Goal: Task Accomplishment & Management: Manage account settings

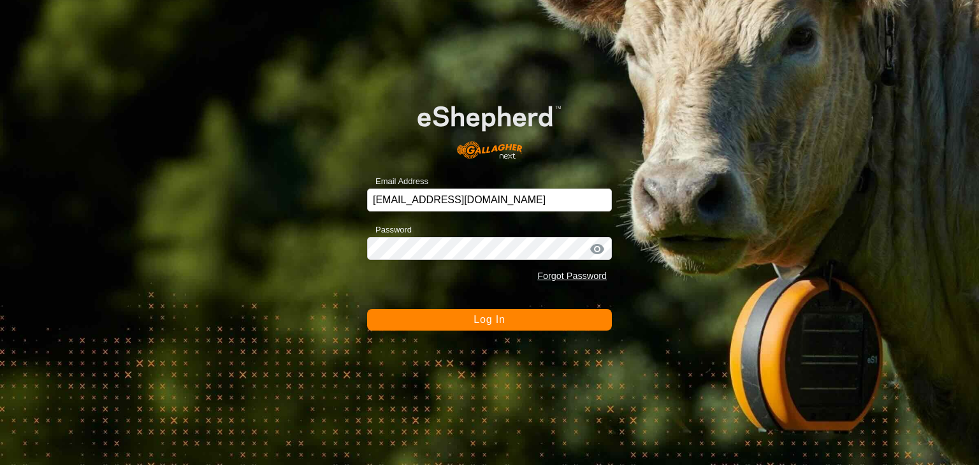
click at [499, 330] on button "Log In" at bounding box center [489, 320] width 245 height 22
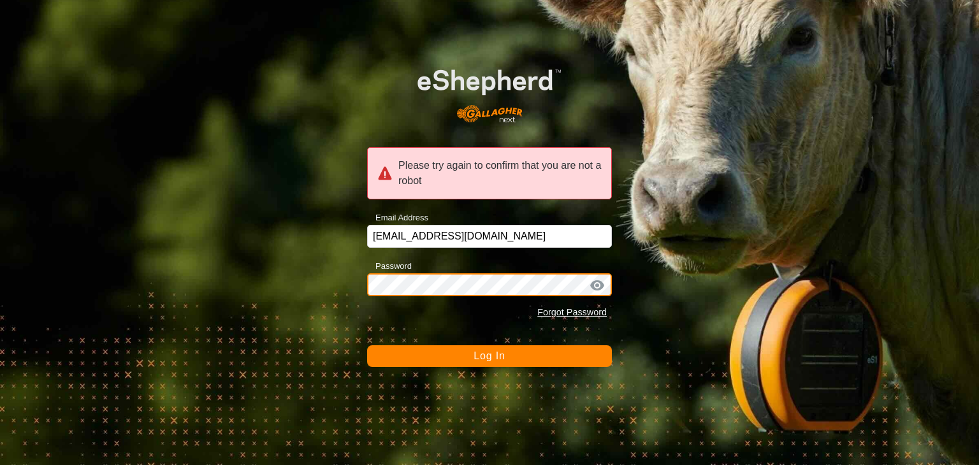
click at [256, 274] on div "Please try again to confirm that you are not a robot Email Address annaandaj@ou…" at bounding box center [489, 232] width 979 height 465
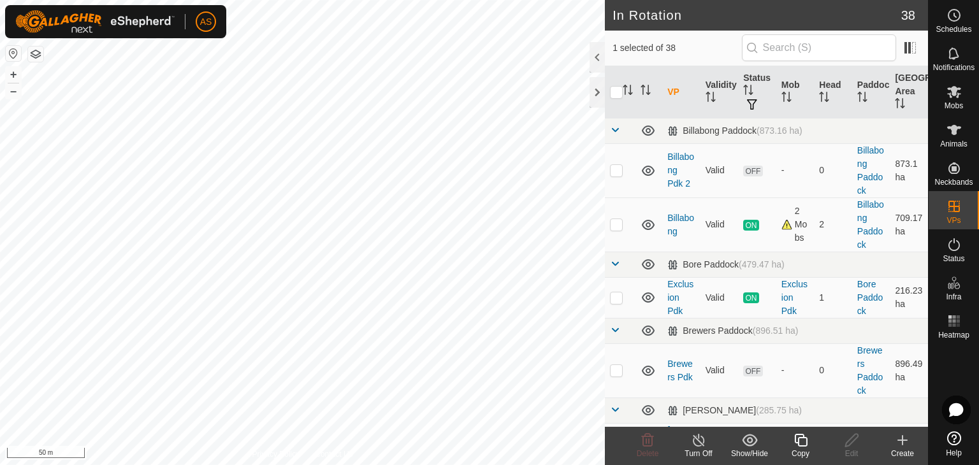
checkbox input "false"
checkbox input "true"
checkbox input "false"
checkbox input "true"
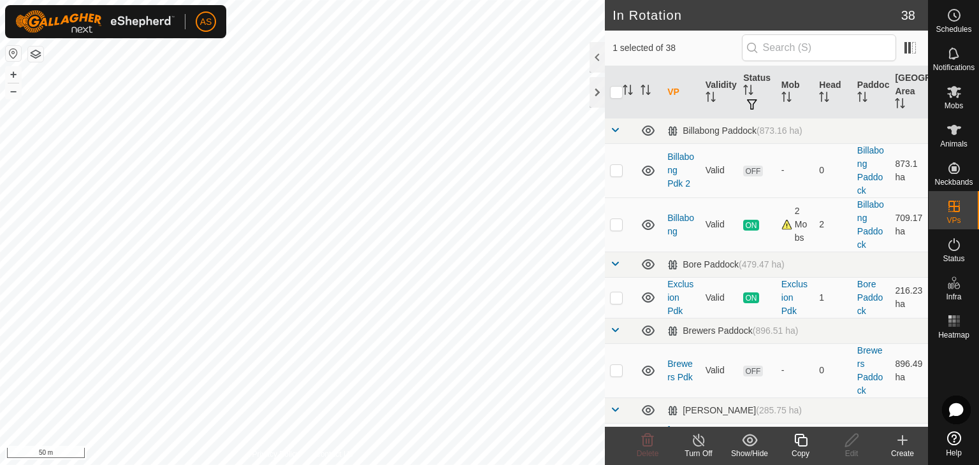
checkbox input "false"
checkbox input "true"
checkbox input "false"
checkbox input "true"
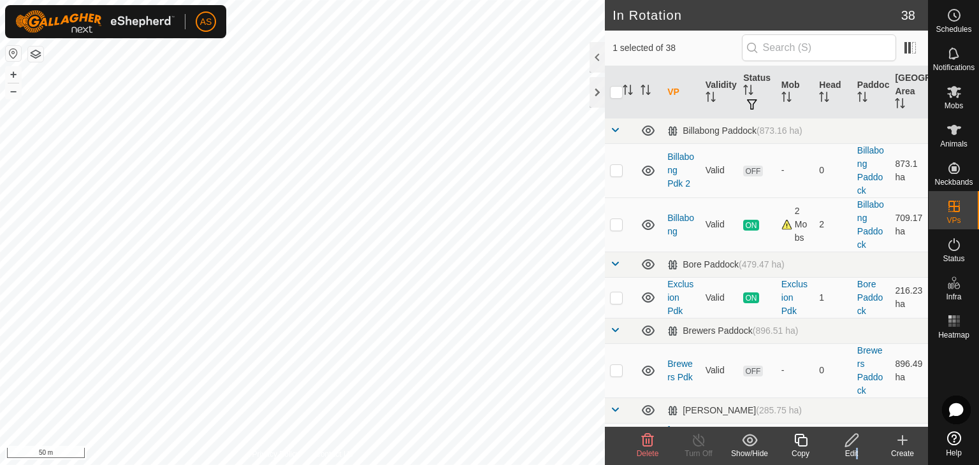
click at [854, 447] on div "Edit" at bounding box center [851, 446] width 51 height 38
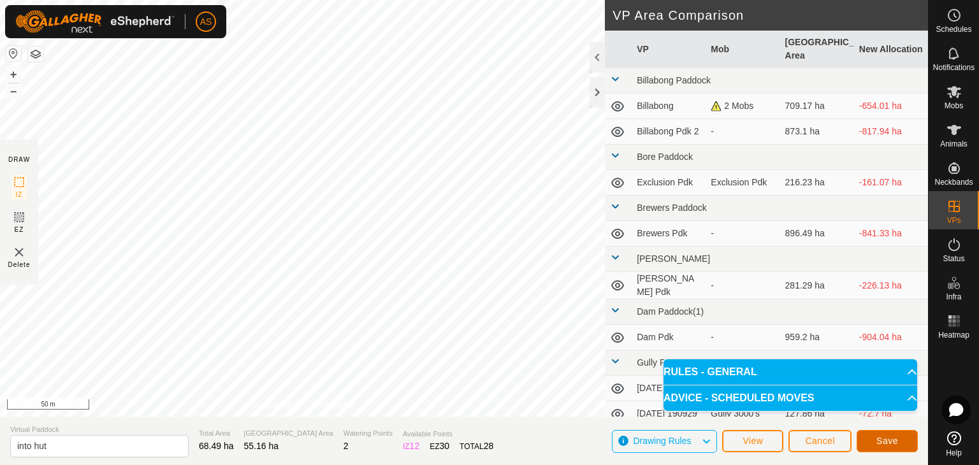
click at [908, 444] on button "Save" at bounding box center [887, 441] width 61 height 22
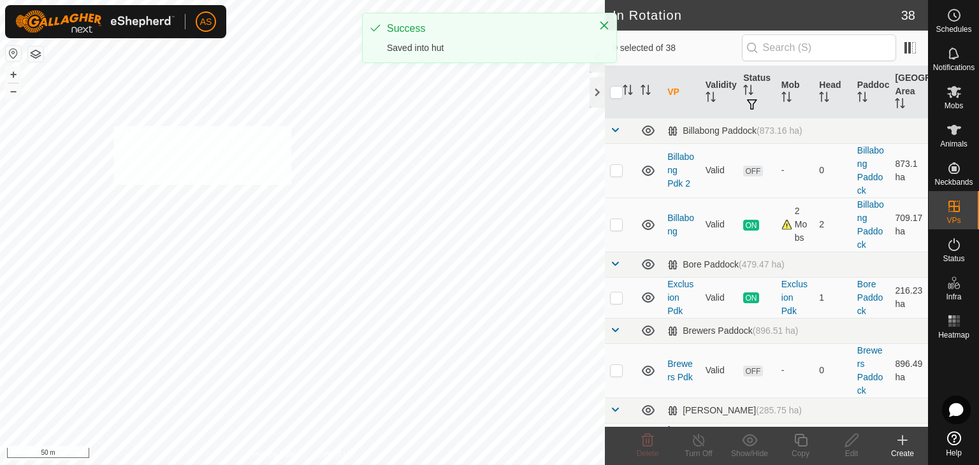
checkbox input "true"
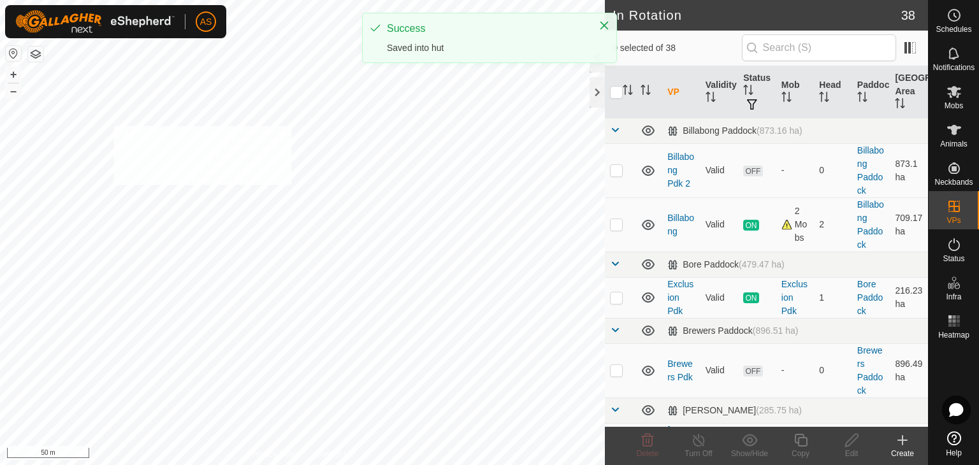
checkbox input "true"
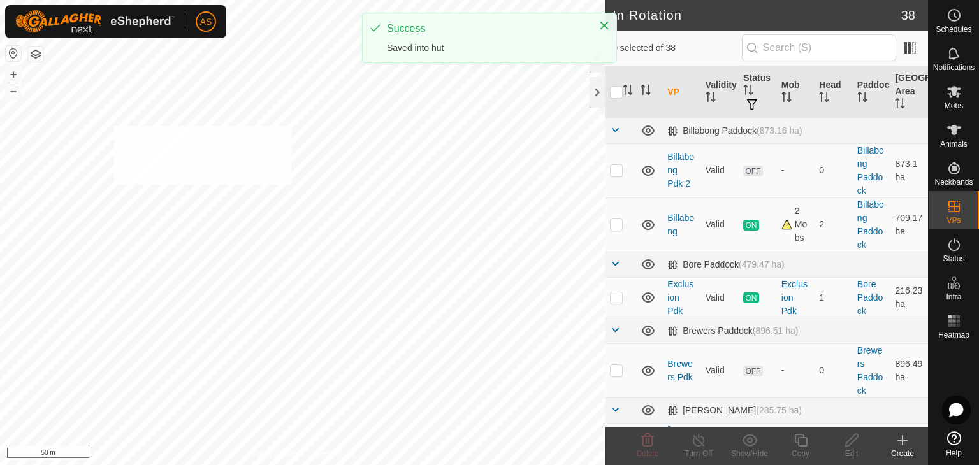
checkbox input "true"
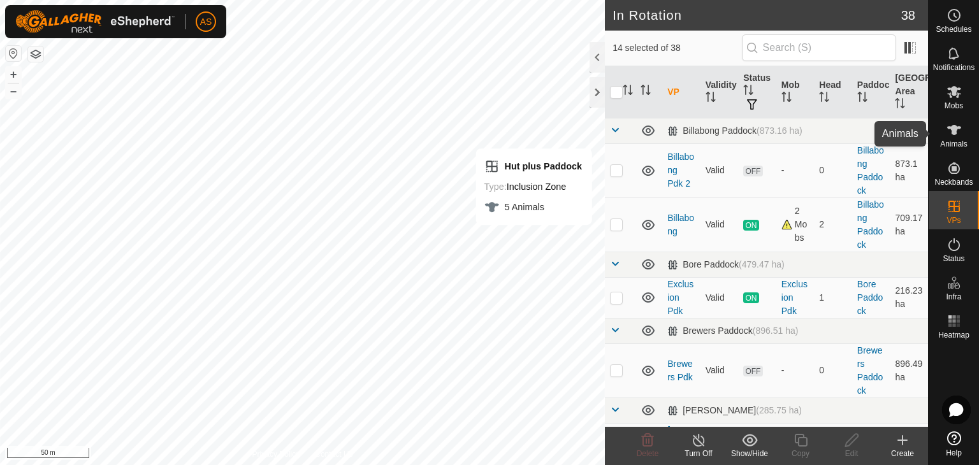
click at [958, 136] on icon at bounding box center [954, 129] width 15 height 15
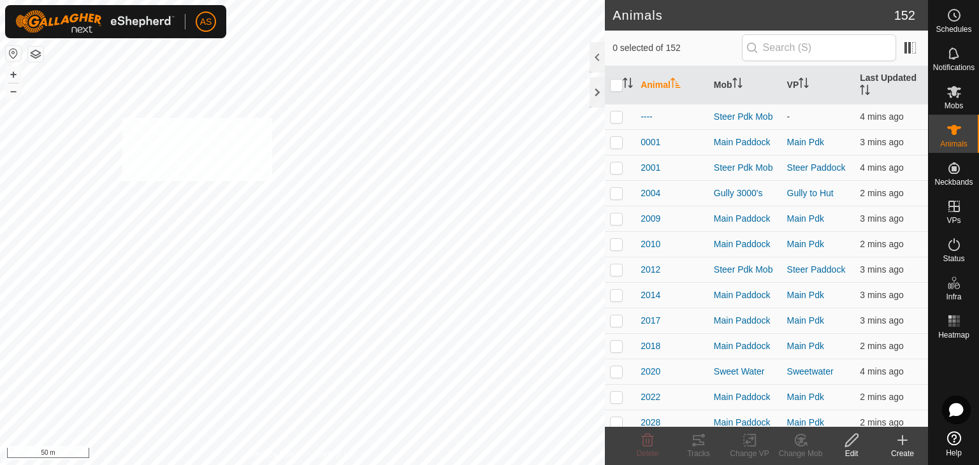
checkbox input "true"
click at [738, 430] on div "Change VP" at bounding box center [749, 446] width 51 height 38
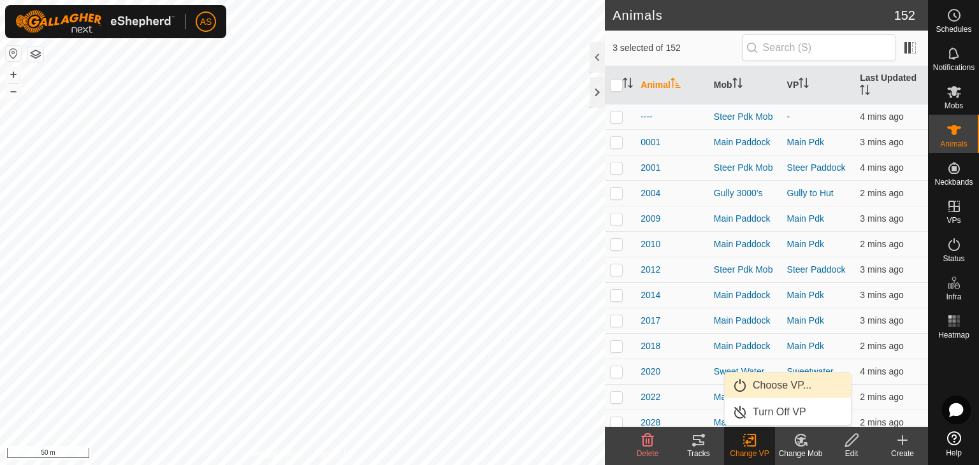
click at [760, 386] on link "Choose VP..." at bounding box center [788, 386] width 126 height 26
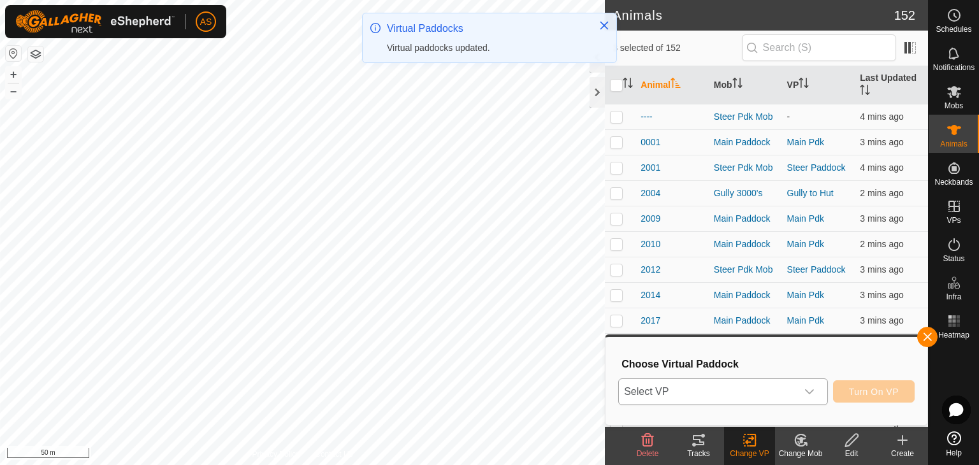
click at [676, 396] on span "Select VP" at bounding box center [708, 392] width 178 height 26
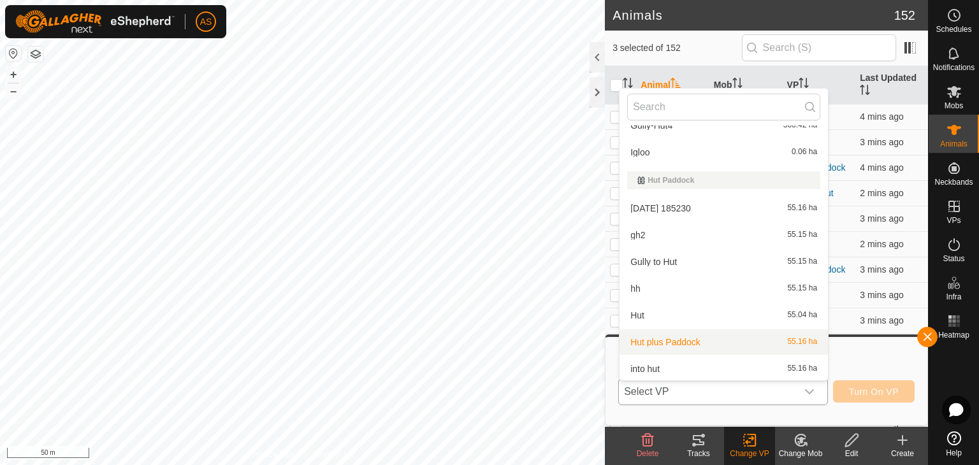
scroll to position [511, 0]
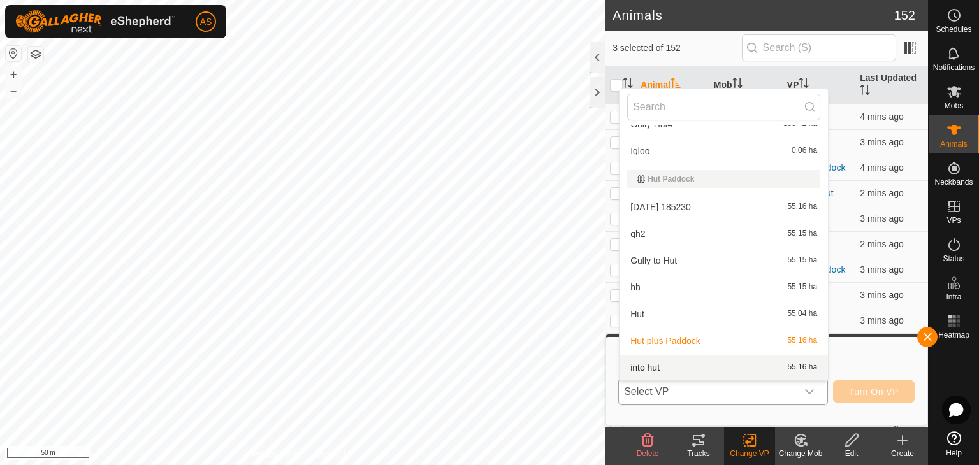
click at [648, 368] on li "into hut 55.16 ha" at bounding box center [724, 368] width 209 height 26
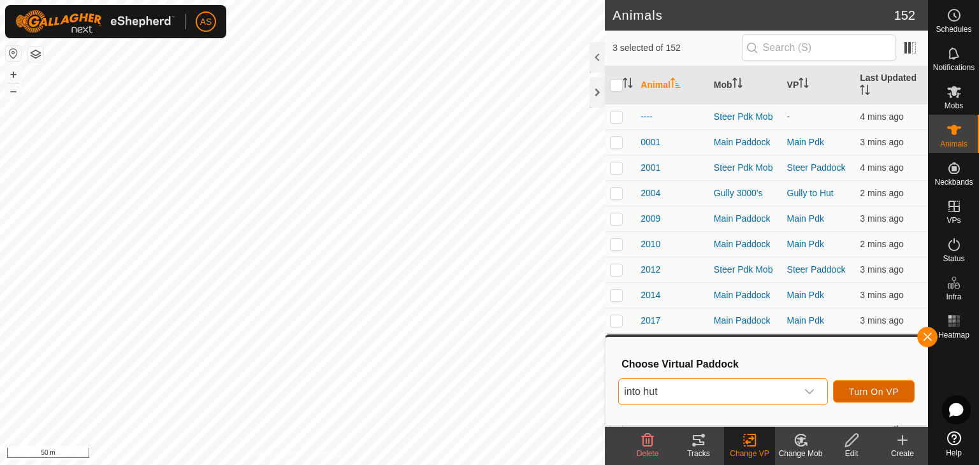
click at [857, 393] on span "Turn On VP" at bounding box center [874, 392] width 50 height 10
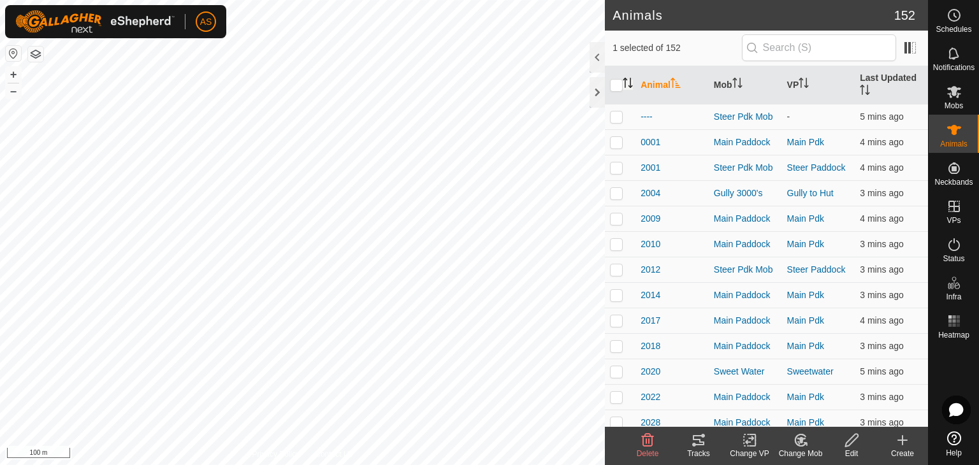
click at [632, 85] on icon "Activate to sort" at bounding box center [628, 83] width 10 height 10
checkbox input "true"
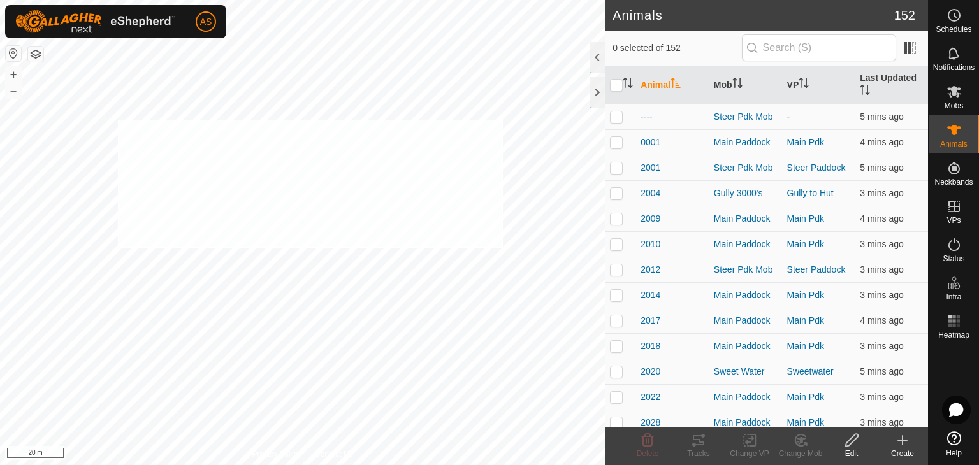
checkbox input "true"
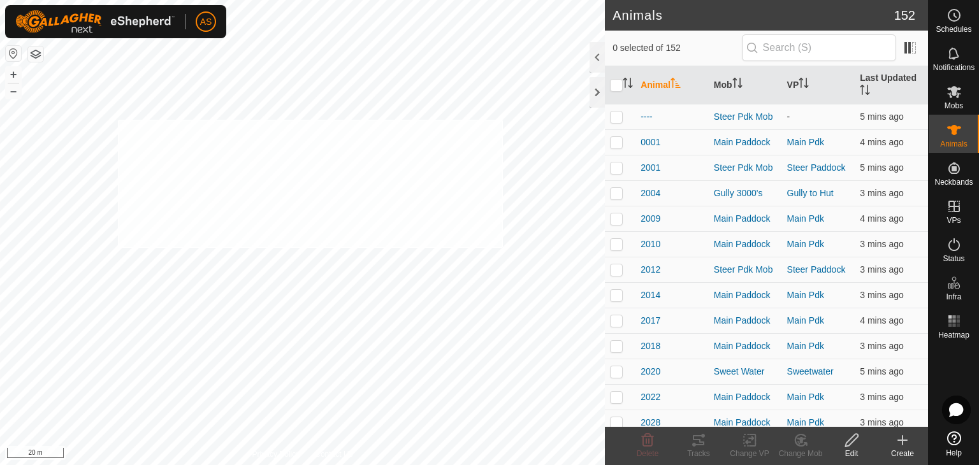
checkbox input "true"
click at [754, 439] on icon at bounding box center [750, 440] width 16 height 15
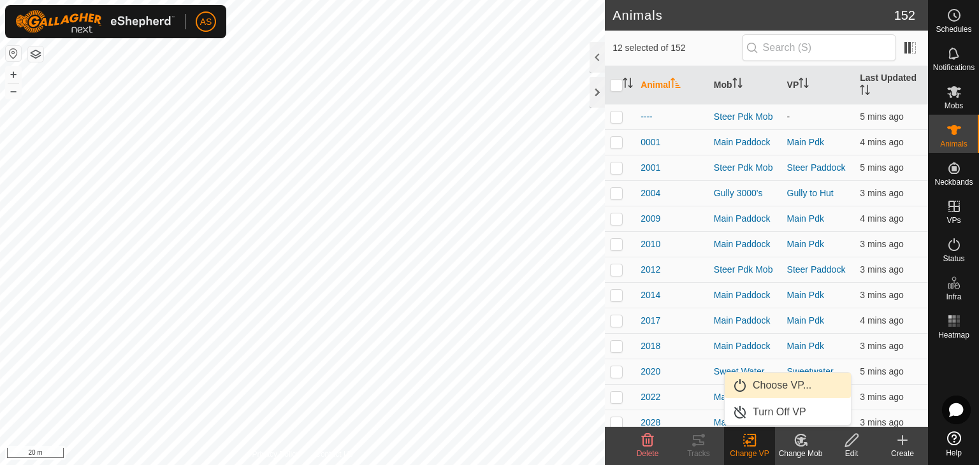
click at [765, 376] on link "Choose VP..." at bounding box center [788, 386] width 126 height 26
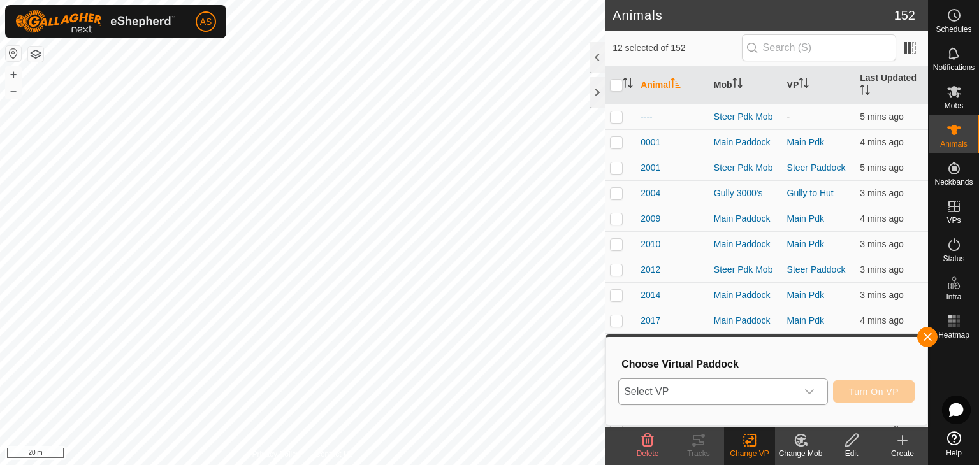
click at [728, 395] on span "Select VP" at bounding box center [708, 392] width 178 height 26
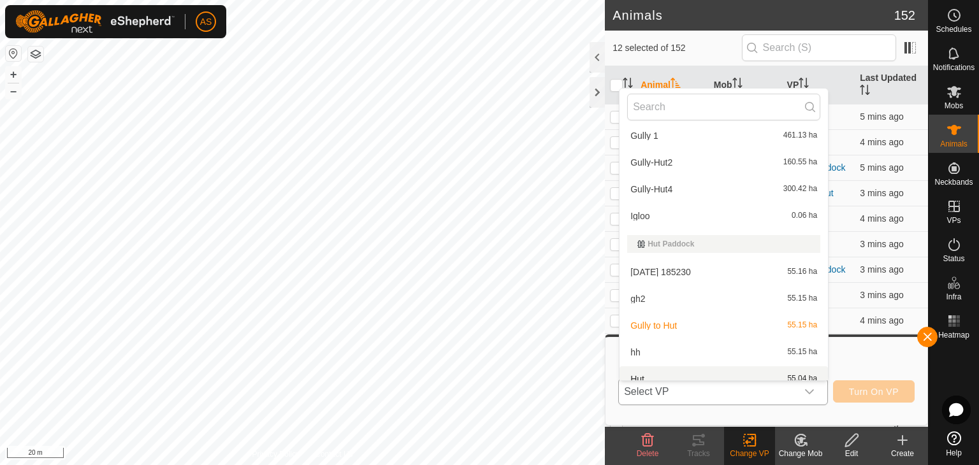
scroll to position [458, 0]
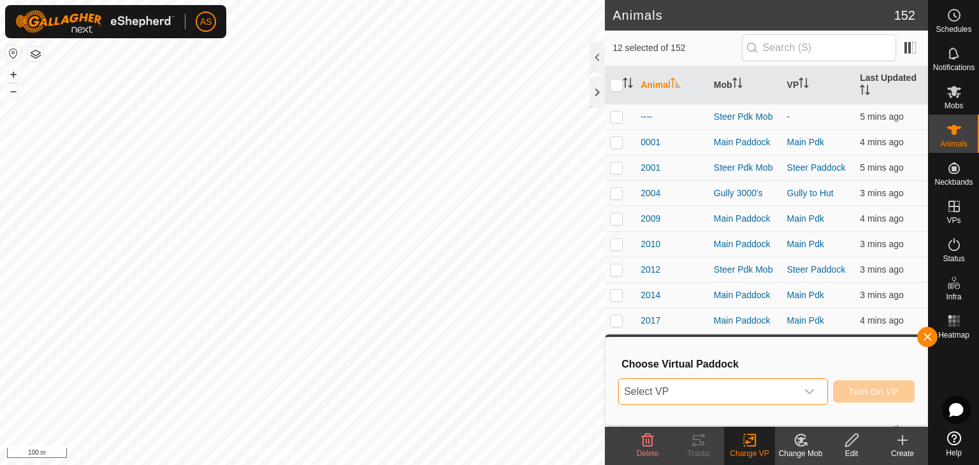
click at [694, 397] on span "Select VP" at bounding box center [708, 392] width 178 height 26
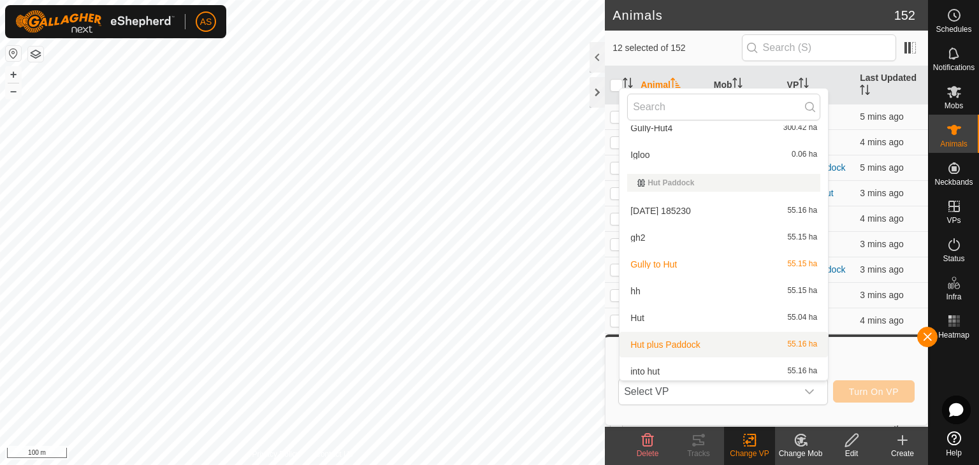
scroll to position [510, 0]
click at [646, 340] on li "Hut plus Paddock 55.16 ha" at bounding box center [724, 343] width 209 height 26
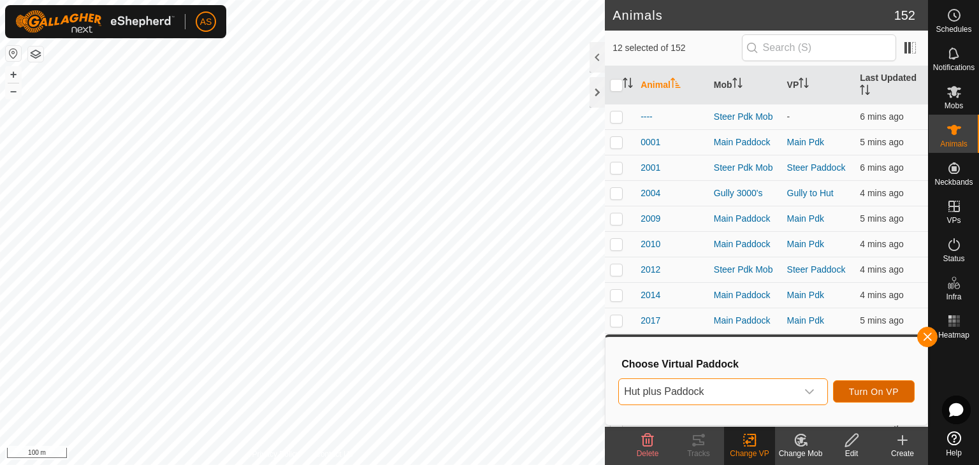
click at [860, 393] on span "Turn On VP" at bounding box center [874, 392] width 50 height 10
